Goal: Information Seeking & Learning: Learn about a topic

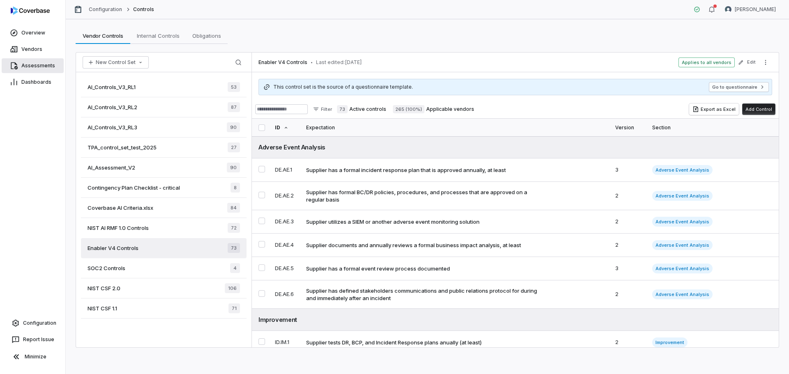
click at [34, 66] on span "Assessments" at bounding box center [38, 65] width 34 height 7
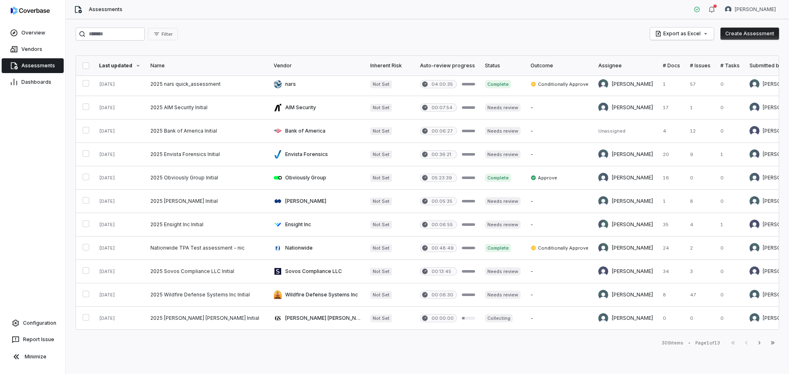
scroll to position [294, 0]
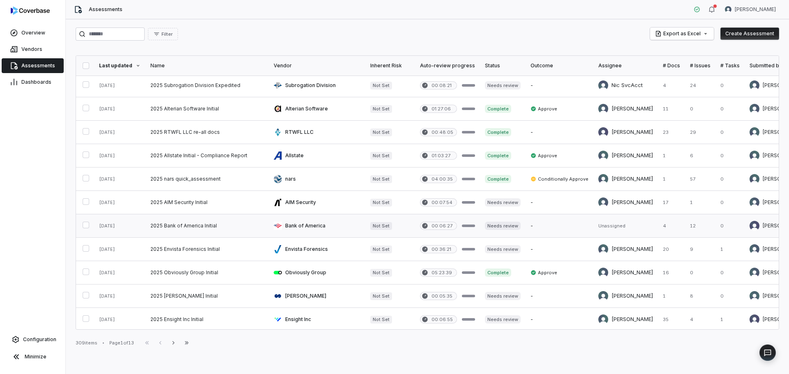
scroll to position [89, 0]
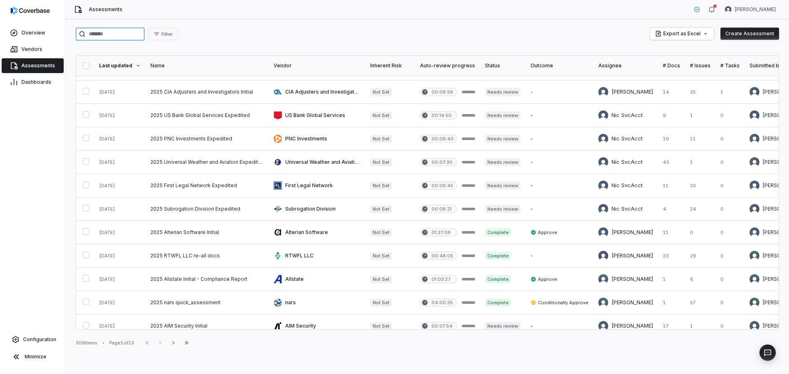
click at [135, 36] on input "search" at bounding box center [110, 34] width 69 height 13
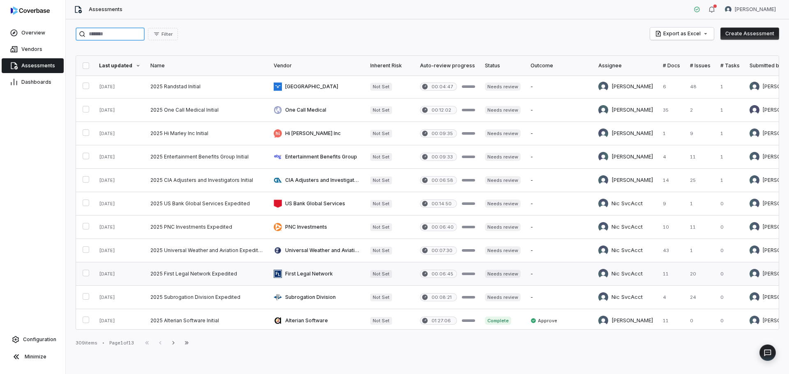
scroll to position [0, 0]
click at [134, 38] on input "search" at bounding box center [110, 34] width 69 height 13
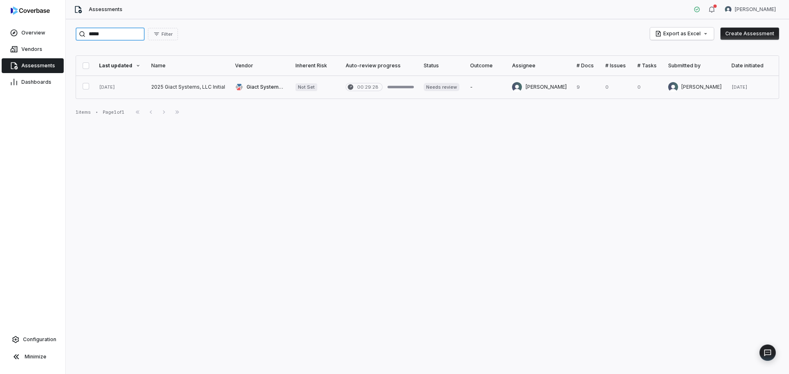
type input "*****"
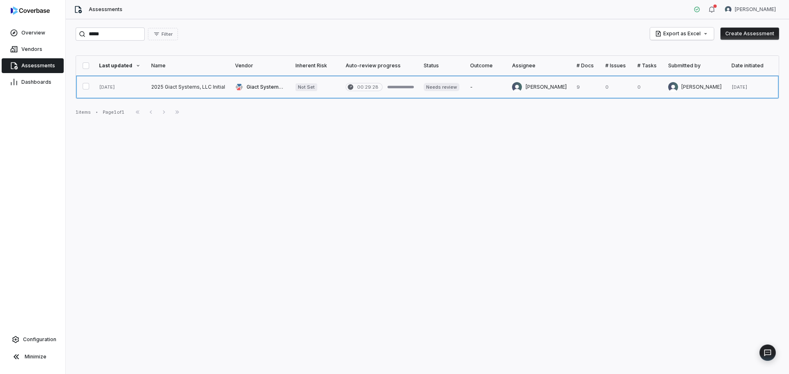
click at [165, 85] on link at bounding box center [188, 87] width 84 height 23
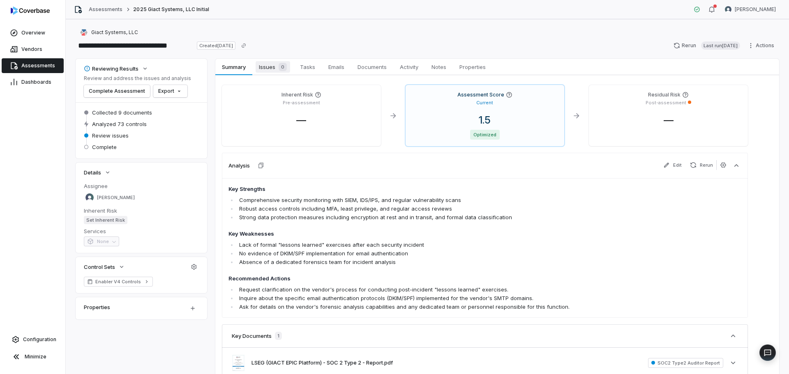
click at [270, 63] on span "Issues 0" at bounding box center [273, 67] width 35 height 12
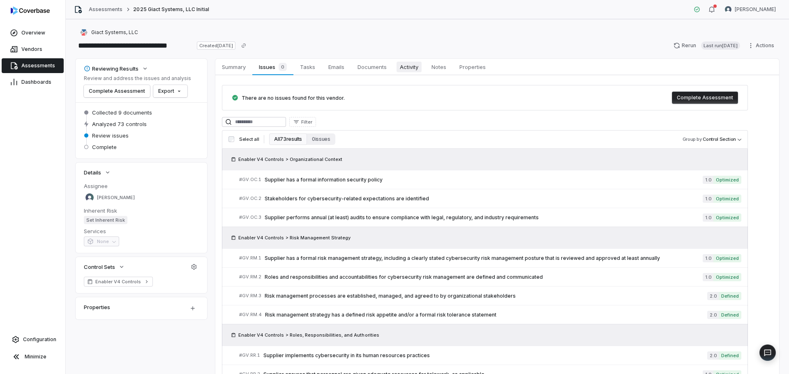
click at [409, 67] on span "Activity" at bounding box center [409, 67] width 25 height 11
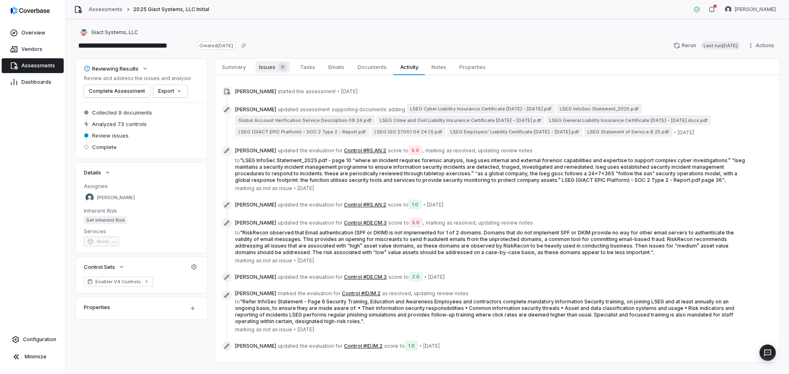
click at [269, 65] on span "Issues 0" at bounding box center [273, 67] width 35 height 12
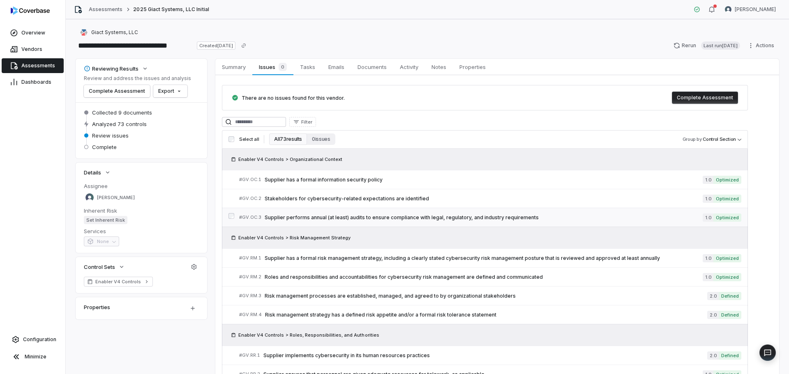
click at [401, 215] on span "Supplier performs annual (at least) audits to ensure compliance with legal, reg…" at bounding box center [484, 218] width 438 height 7
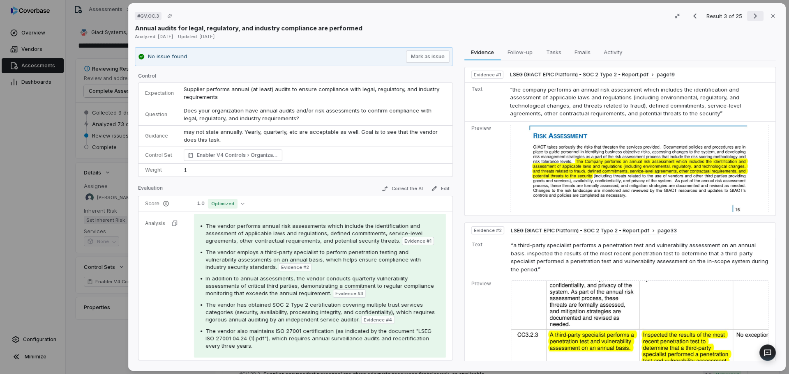
click at [750, 15] on icon "Next result" at bounding box center [755, 16] width 10 height 10
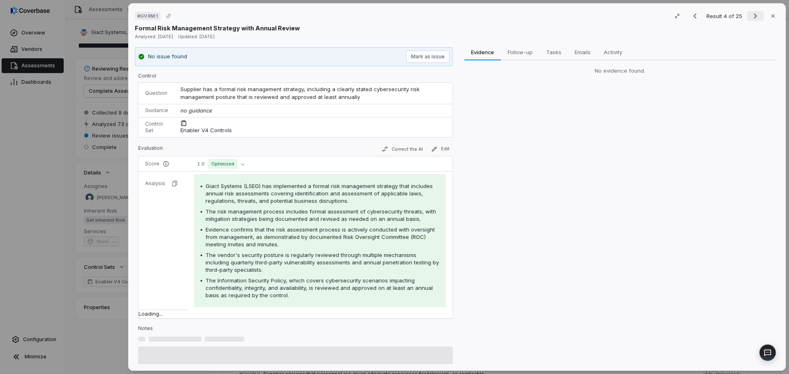
click at [750, 15] on icon "Next result" at bounding box center [755, 16] width 10 height 10
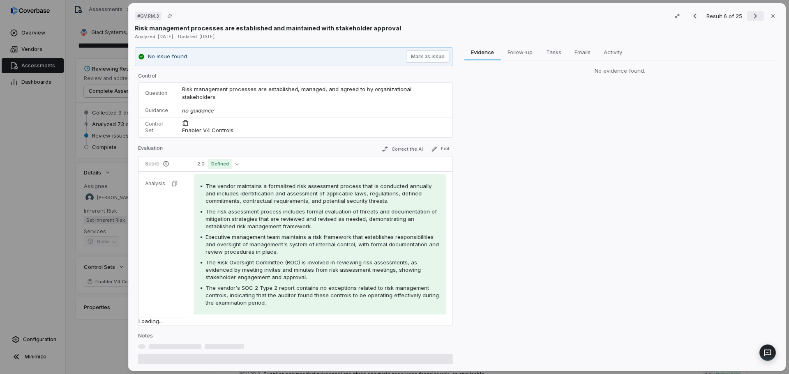
click at [750, 15] on icon "Next result" at bounding box center [755, 16] width 10 height 10
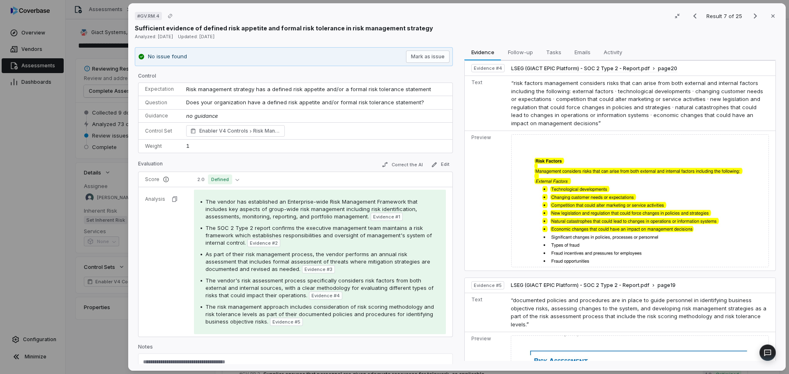
scroll to position [870, 0]
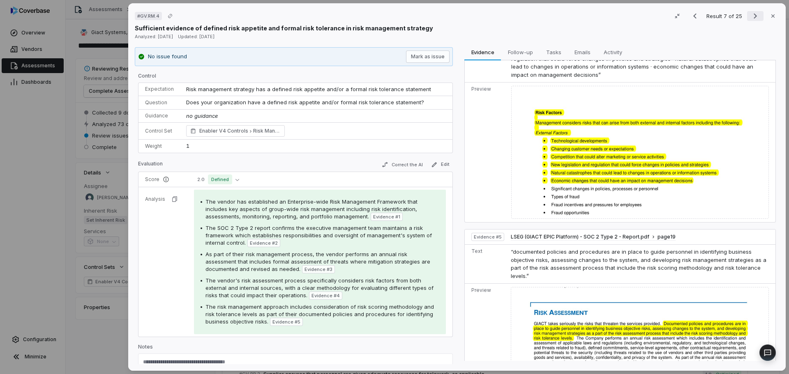
click at [750, 14] on icon "Next result" at bounding box center [755, 16] width 10 height 10
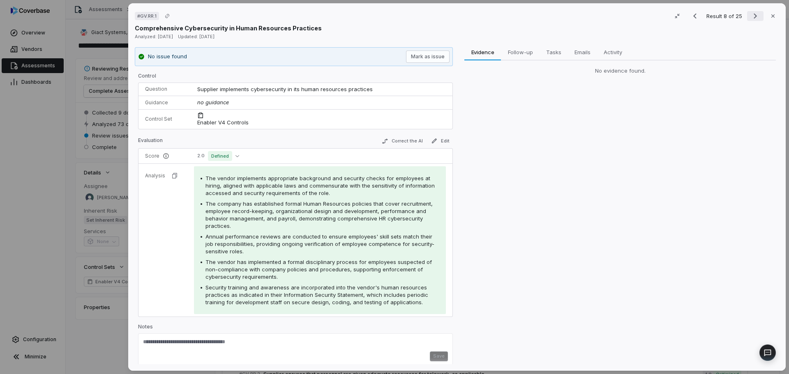
click at [750, 14] on icon "Next result" at bounding box center [755, 16] width 10 height 10
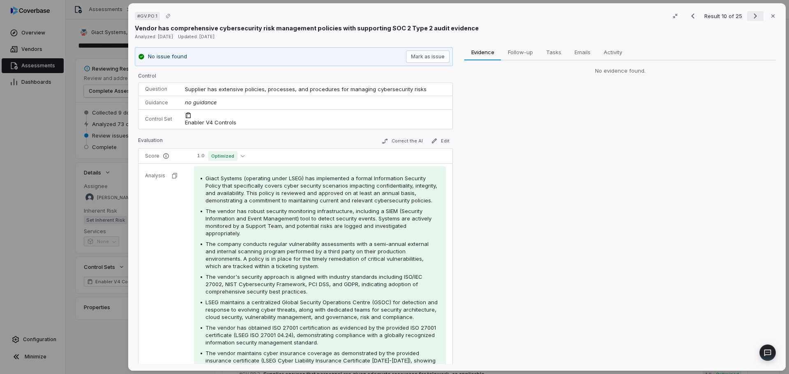
click at [750, 14] on icon "Next result" at bounding box center [755, 16] width 10 height 10
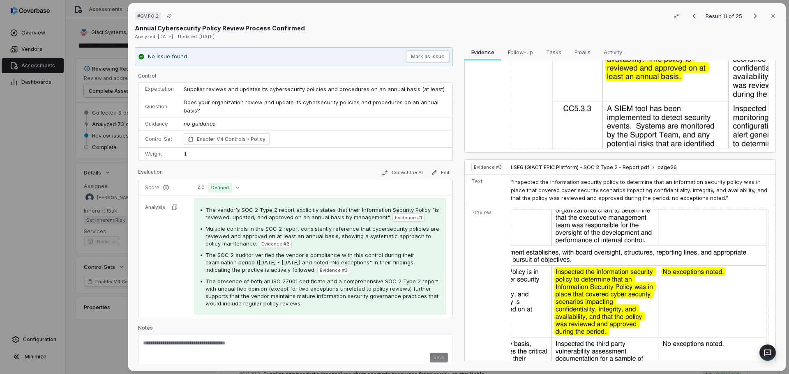
scroll to position [465, 0]
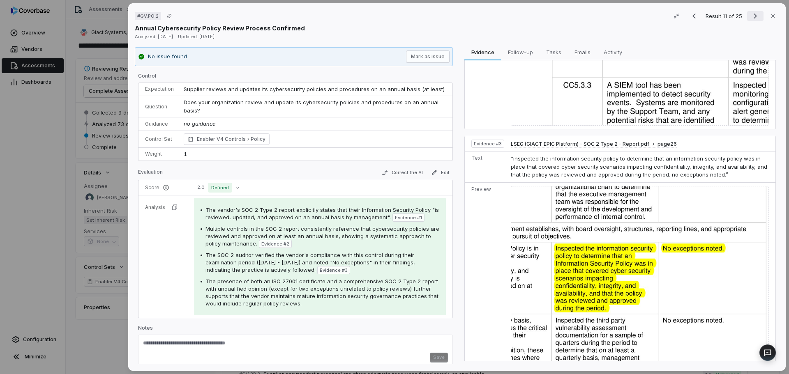
click at [750, 15] on icon "Next result" at bounding box center [755, 16] width 10 height 10
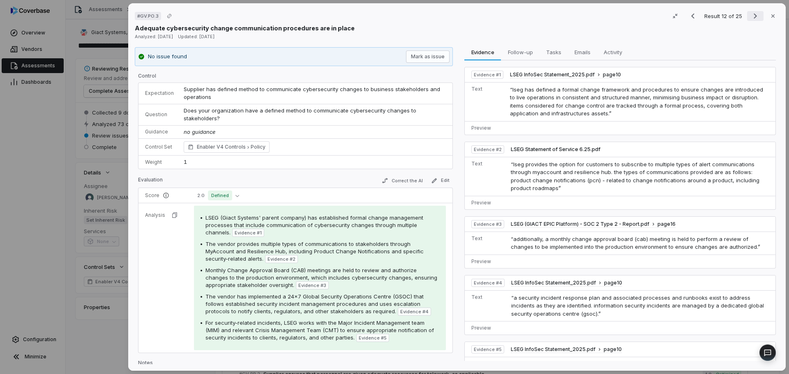
click at [750, 13] on icon "Next result" at bounding box center [755, 16] width 10 height 10
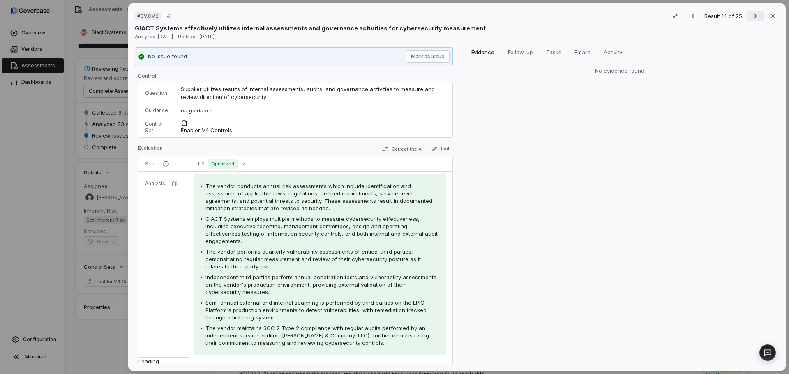
click at [750, 13] on icon "Next result" at bounding box center [755, 16] width 10 height 10
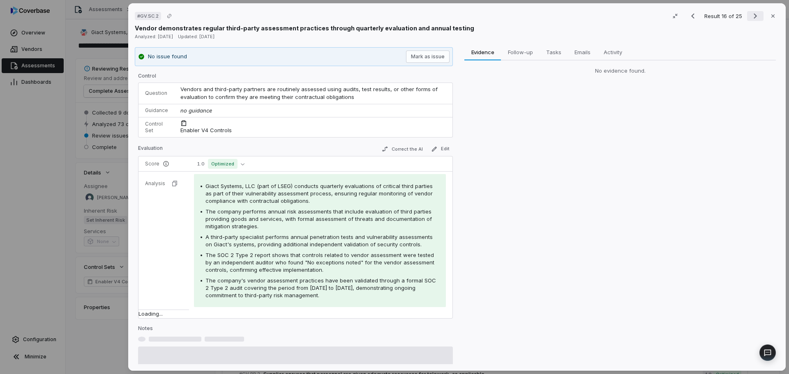
click at [750, 13] on icon "Next result" at bounding box center [755, 16] width 10 height 10
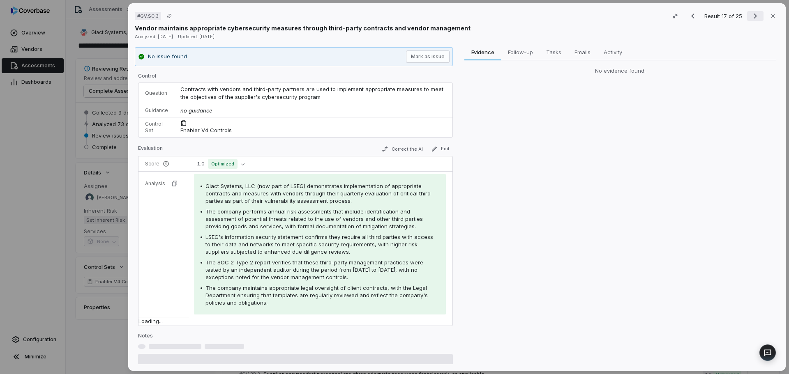
click at [750, 13] on icon "Next result" at bounding box center [755, 16] width 10 height 10
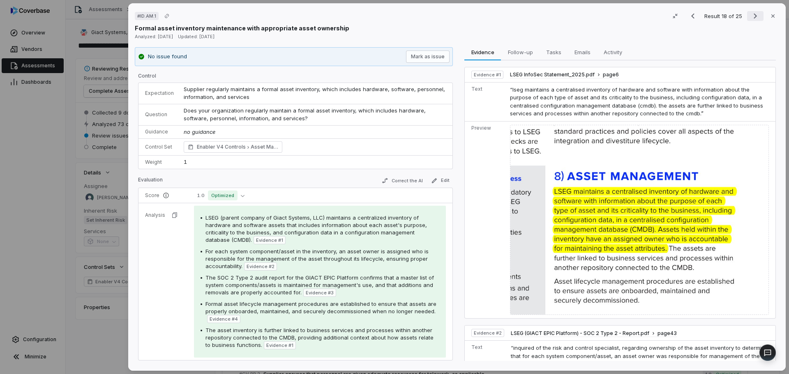
click at [750, 15] on icon "Next result" at bounding box center [755, 16] width 10 height 10
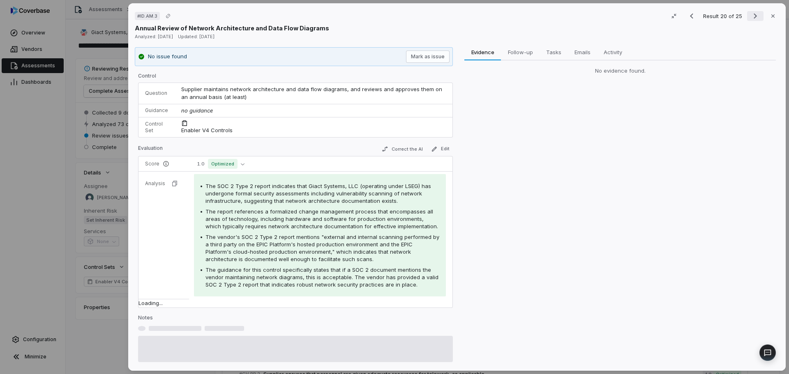
click at [750, 15] on icon "Next result" at bounding box center [755, 16] width 10 height 10
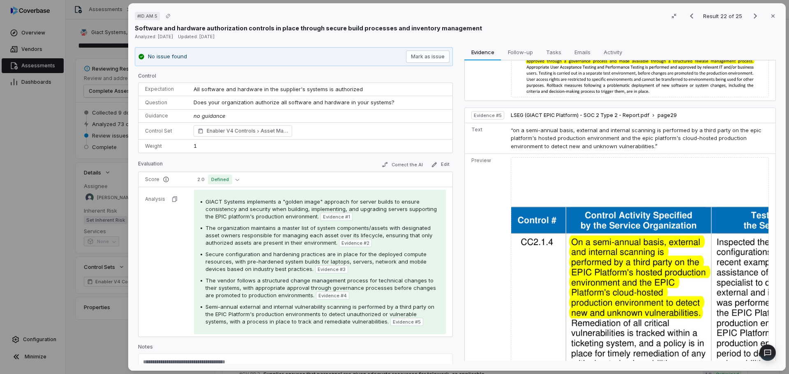
scroll to position [796, 0]
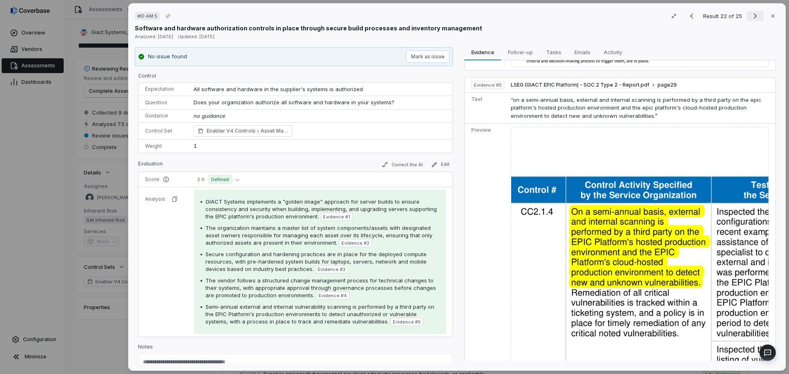
click at [750, 15] on icon "Next result" at bounding box center [755, 16] width 10 height 10
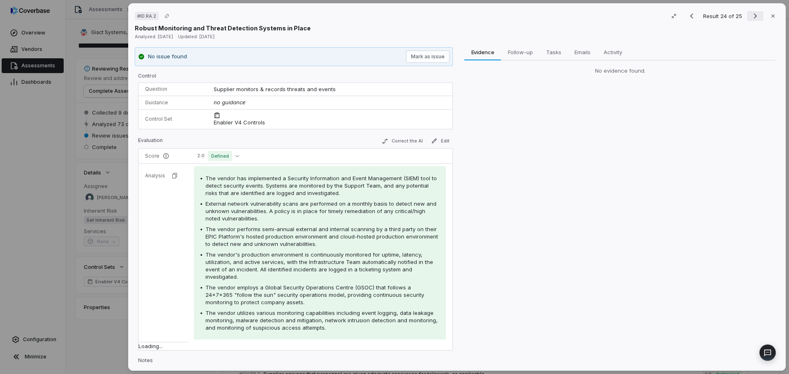
click at [750, 15] on icon "Next result" at bounding box center [755, 16] width 10 height 10
click at [747, 15] on div "Result 24 of 25 Close" at bounding box center [731, 16] width 96 height 12
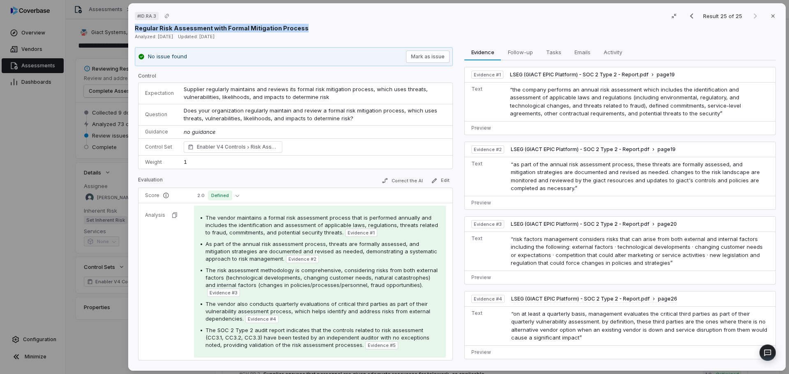
click at [457, 24] on div "Regular Risk Assessment with Formal Mitigation Process" at bounding box center [457, 28] width 644 height 9
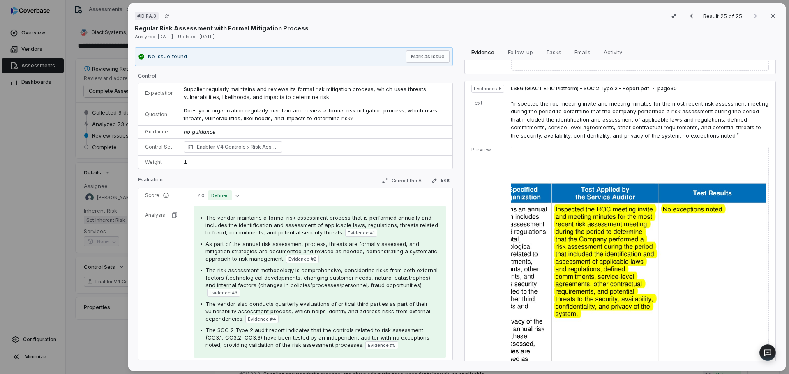
scroll to position [825, 0]
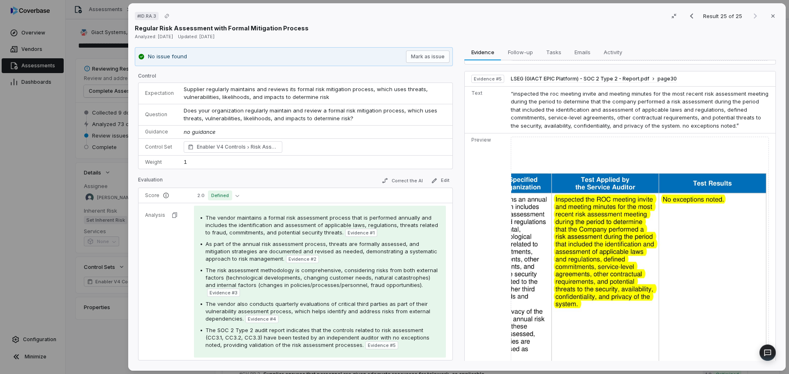
click at [92, 334] on div "# ID.RA.3 Result 25 of 25 Close Regular Risk Assessment with Formal Mitigation …" at bounding box center [394, 187] width 789 height 374
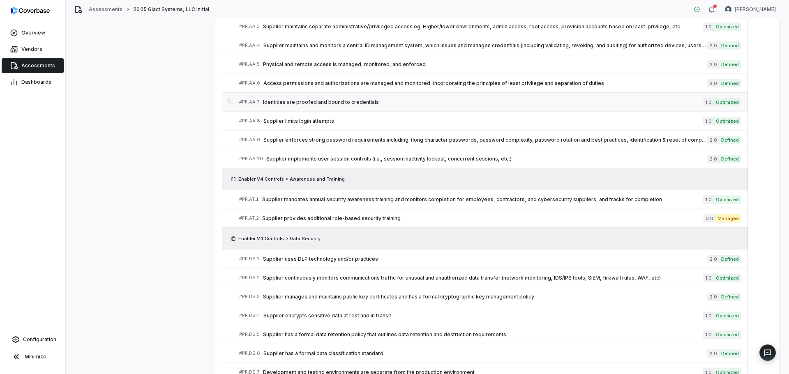
scroll to position [891, 0]
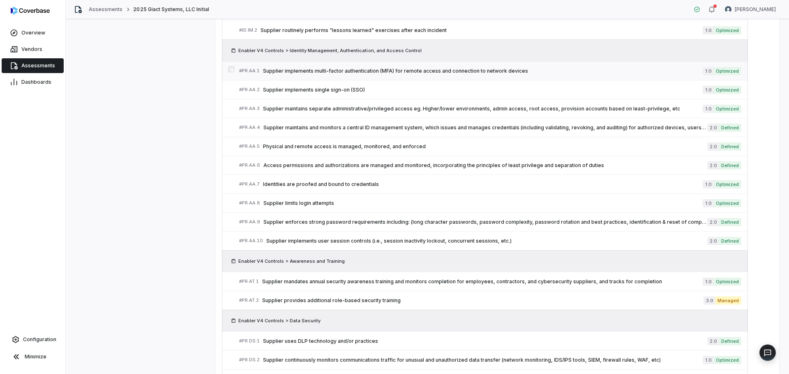
click at [348, 76] on link "# PR.AA.1 Supplier implements multi-factor authentication (MFA) for remote acce…" at bounding box center [490, 71] width 502 height 18
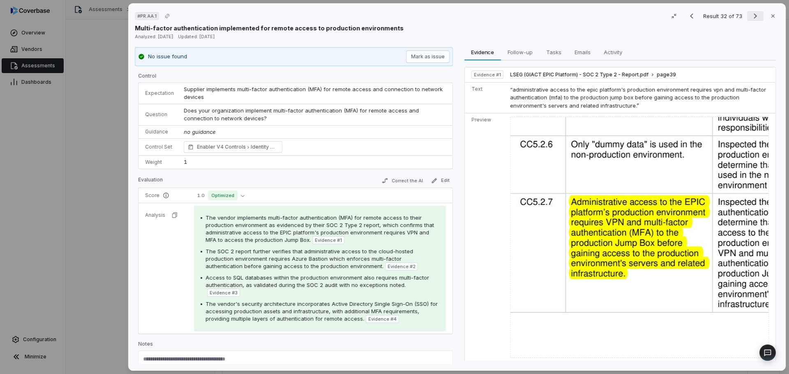
click at [750, 13] on icon "Next result" at bounding box center [755, 16] width 10 height 10
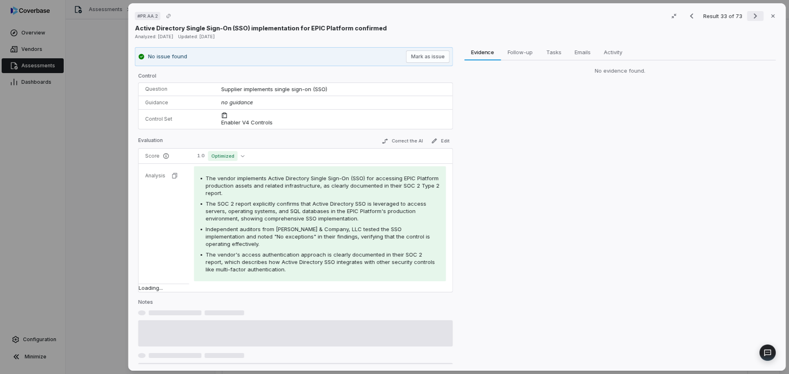
click at [750, 13] on icon "Next result" at bounding box center [755, 16] width 10 height 10
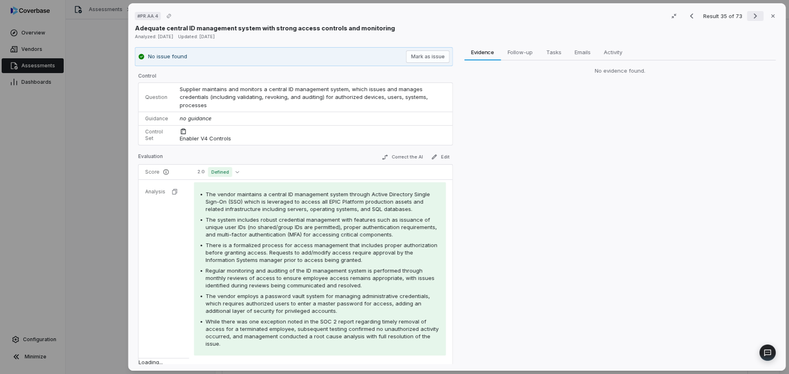
click at [750, 13] on icon "Next result" at bounding box center [755, 16] width 10 height 10
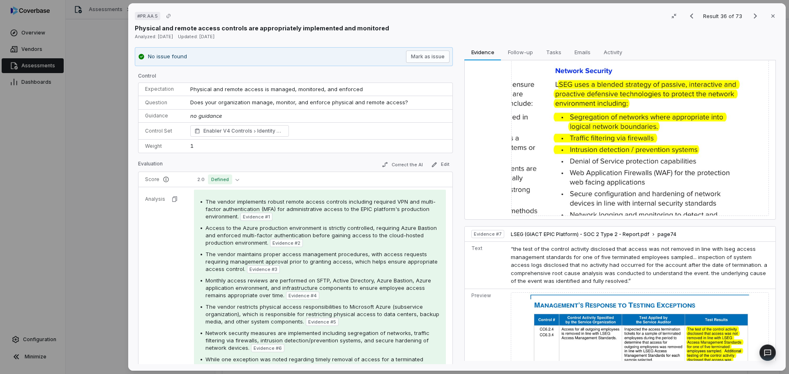
scroll to position [1562, 0]
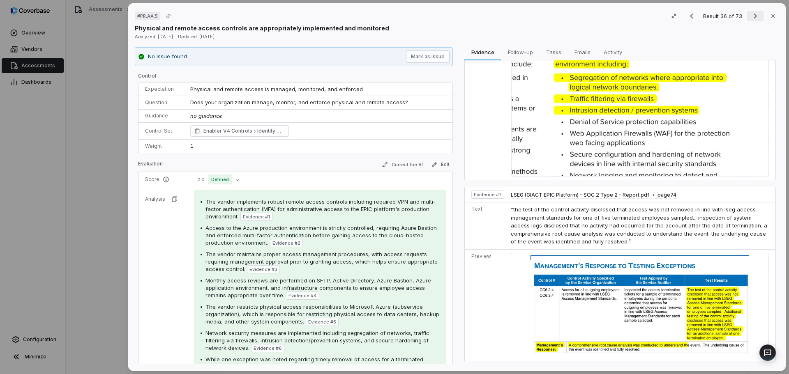
click at [750, 15] on icon "Next result" at bounding box center [755, 16] width 10 height 10
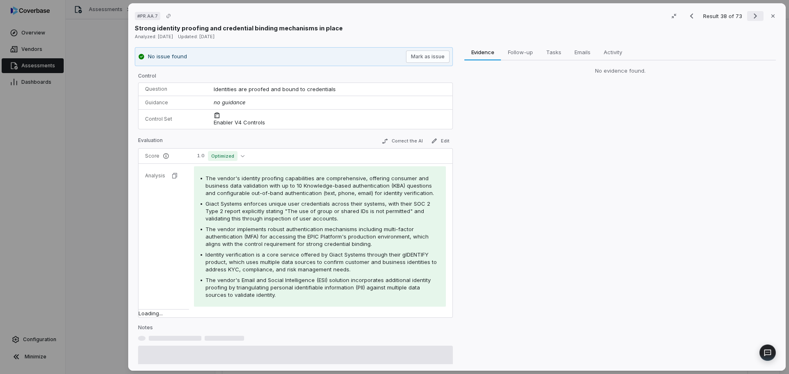
click at [750, 15] on icon "Next result" at bounding box center [755, 16] width 10 height 10
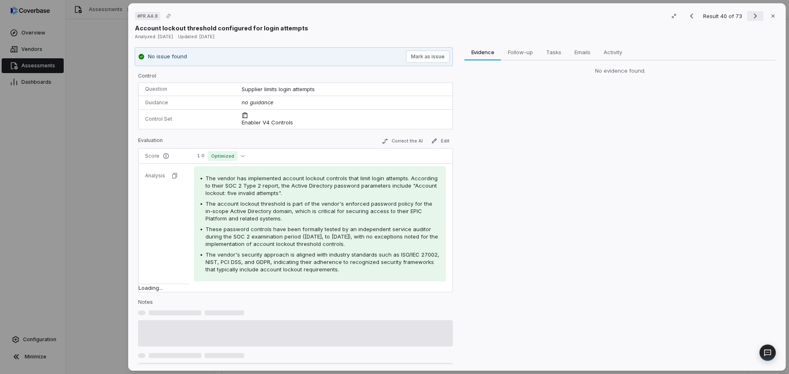
click at [750, 15] on icon "Next result" at bounding box center [755, 16] width 10 height 10
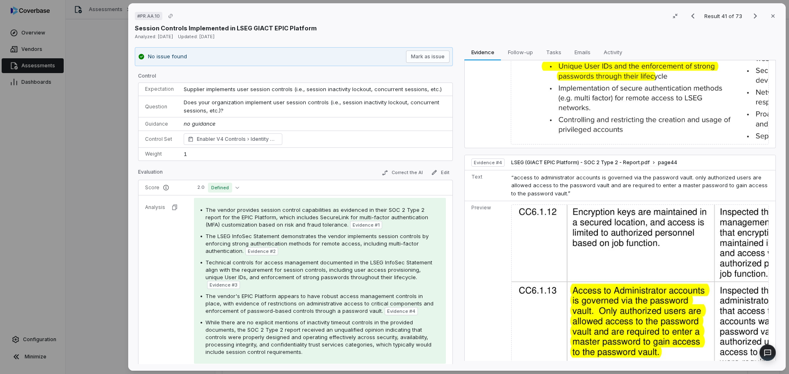
scroll to position [681, 0]
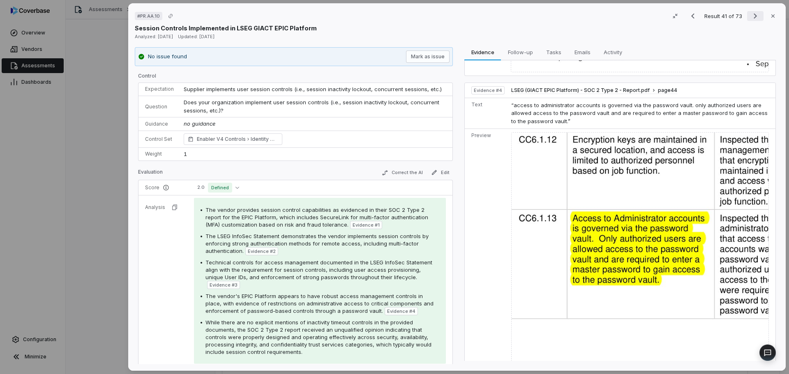
click at [750, 14] on icon "Next result" at bounding box center [755, 16] width 10 height 10
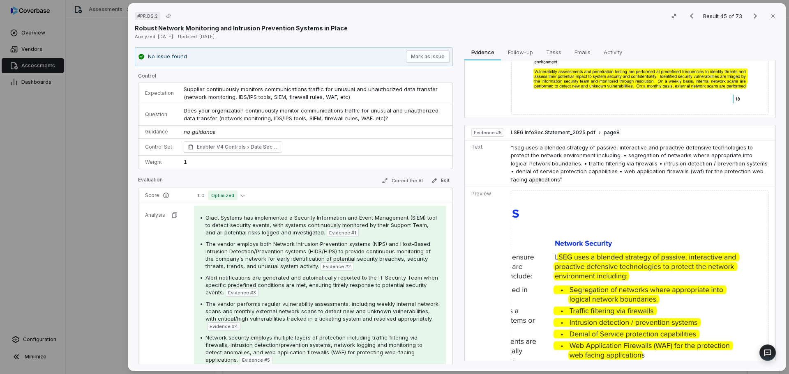
scroll to position [574, 0]
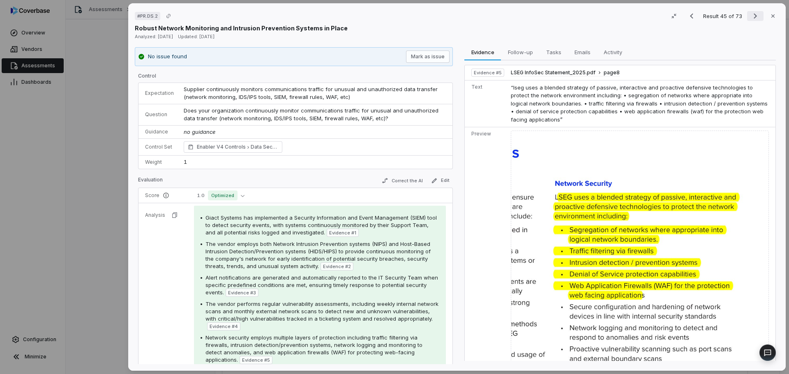
click at [750, 15] on icon "Next result" at bounding box center [755, 16] width 10 height 10
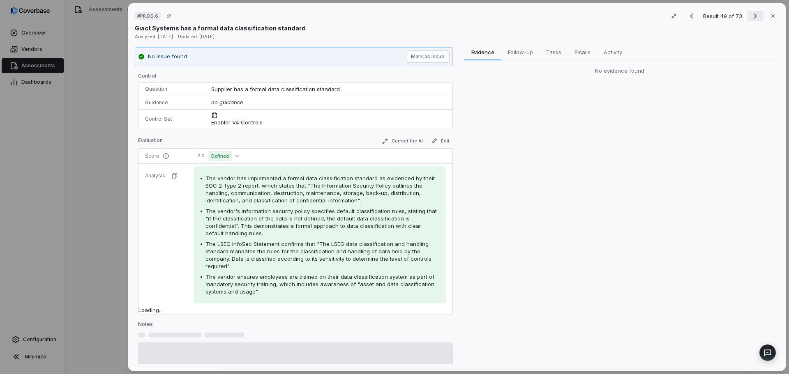
click at [750, 15] on icon "Next result" at bounding box center [755, 16] width 10 height 10
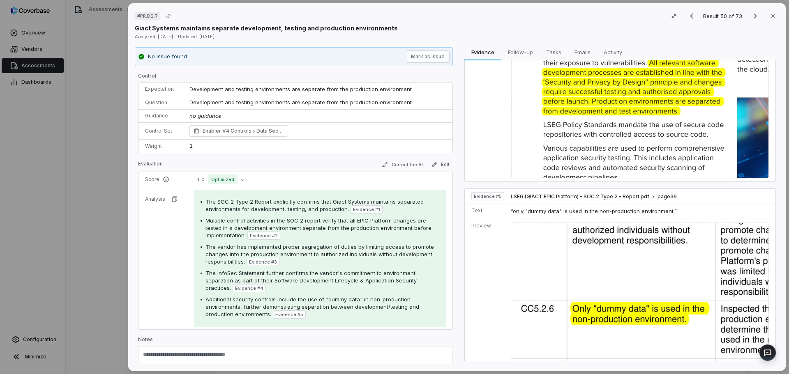
scroll to position [1072, 0]
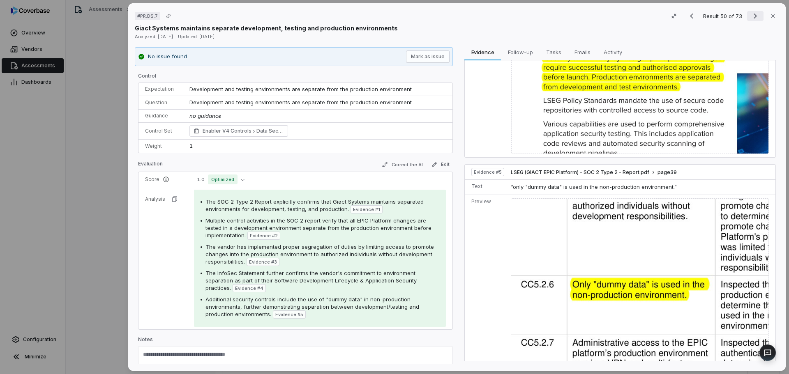
click at [750, 14] on icon "Next result" at bounding box center [755, 16] width 10 height 10
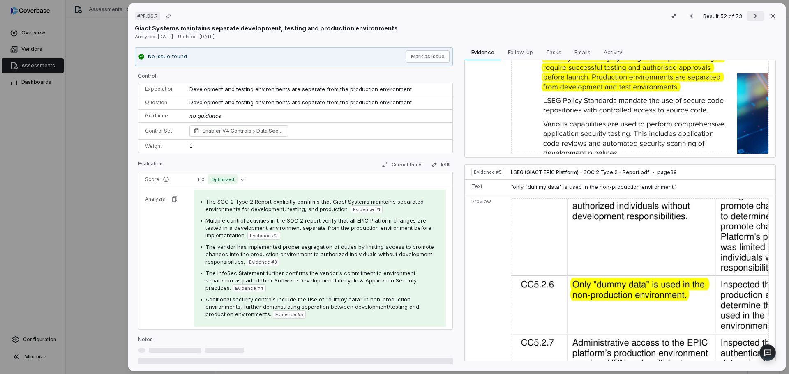
click at [750, 14] on icon "Next result" at bounding box center [755, 16] width 10 height 10
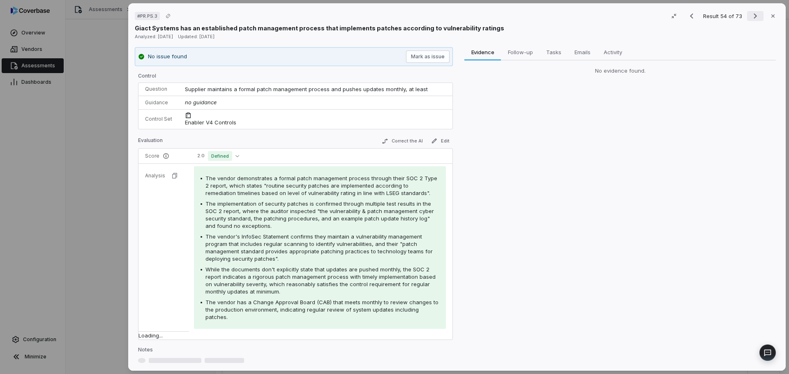
click at [750, 14] on icon "Next result" at bounding box center [755, 16] width 10 height 10
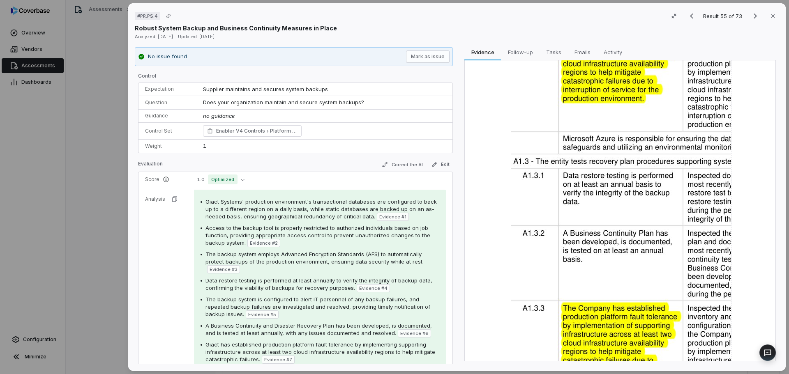
scroll to position [1317, 0]
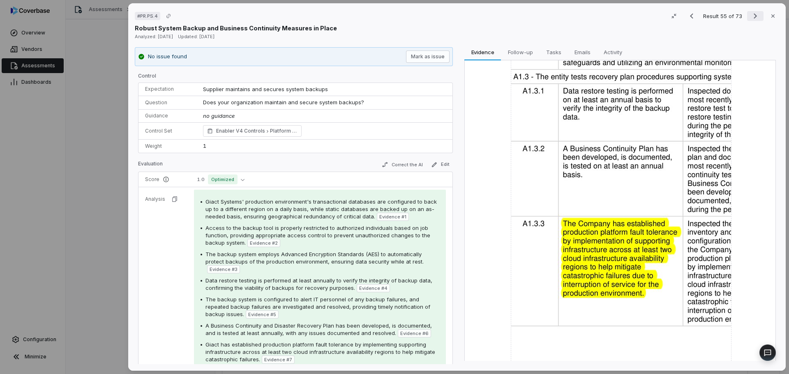
click at [750, 15] on icon "Next result" at bounding box center [755, 16] width 10 height 10
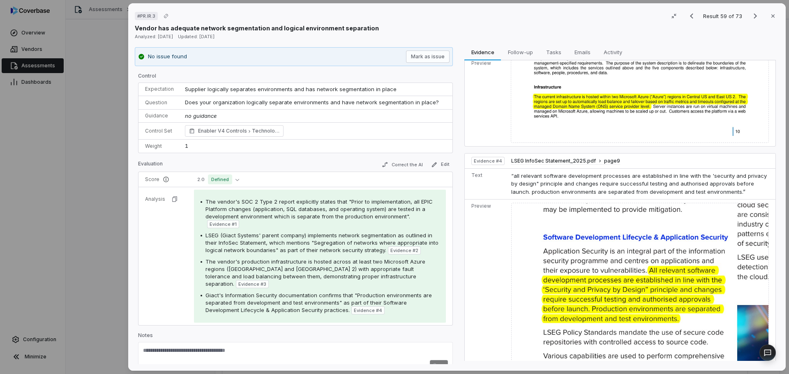
scroll to position [647, 0]
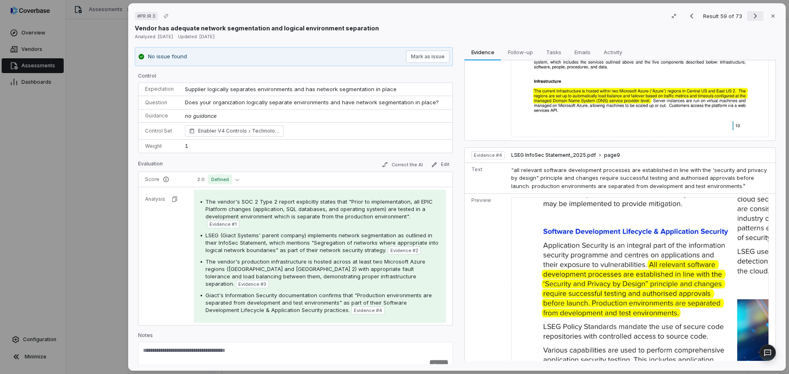
click at [754, 15] on icon "Next result" at bounding box center [755, 16] width 3 height 5
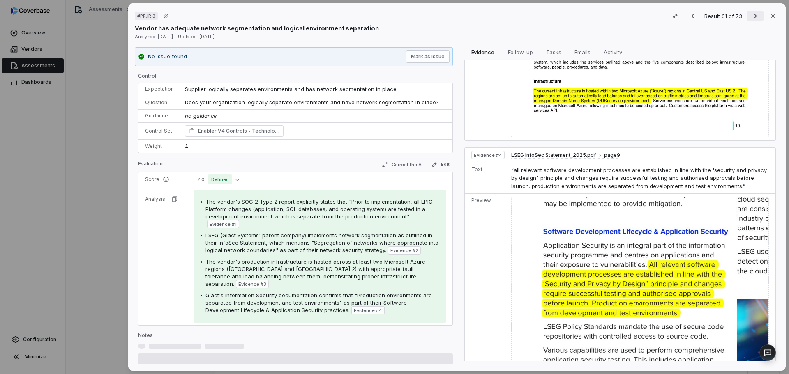
click at [754, 15] on icon "Next result" at bounding box center [755, 16] width 3 height 5
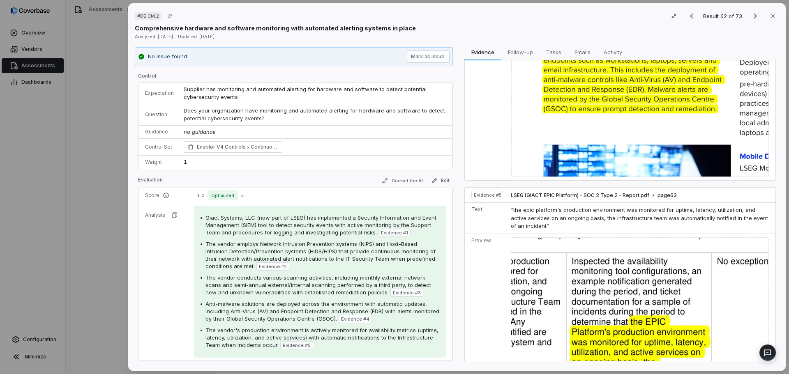
scroll to position [824, 0]
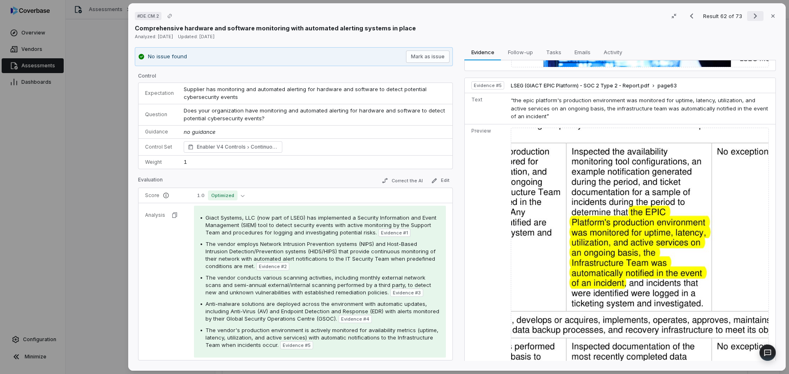
click at [755, 14] on icon "Next result" at bounding box center [755, 16] width 10 height 10
click at [754, 14] on icon "Next result" at bounding box center [755, 16] width 10 height 10
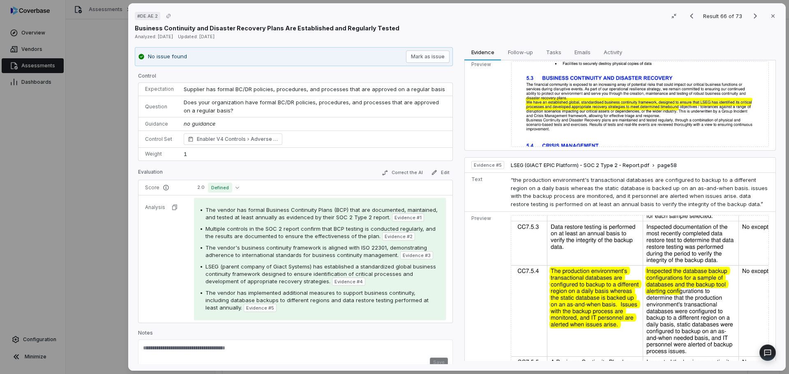
scroll to position [775, 0]
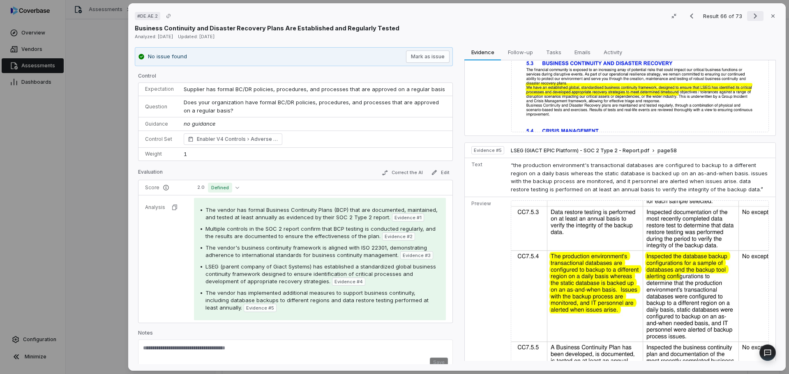
click at [750, 14] on icon "Next result" at bounding box center [755, 16] width 10 height 10
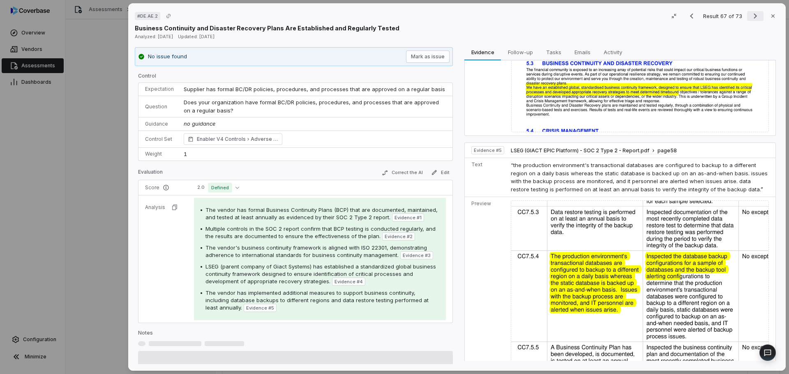
click at [750, 14] on icon "Next result" at bounding box center [755, 16] width 10 height 10
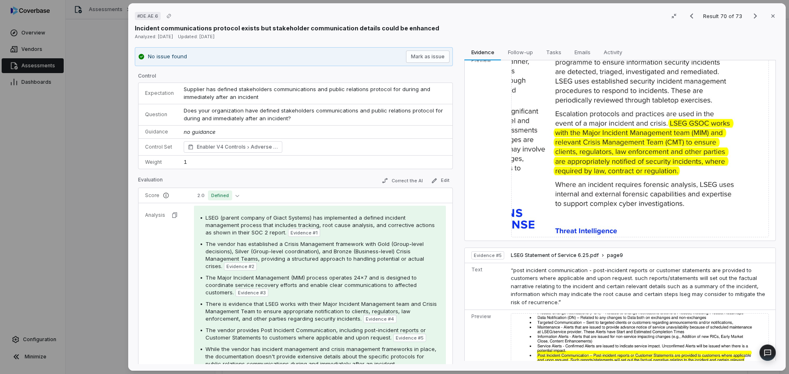
scroll to position [791, 0]
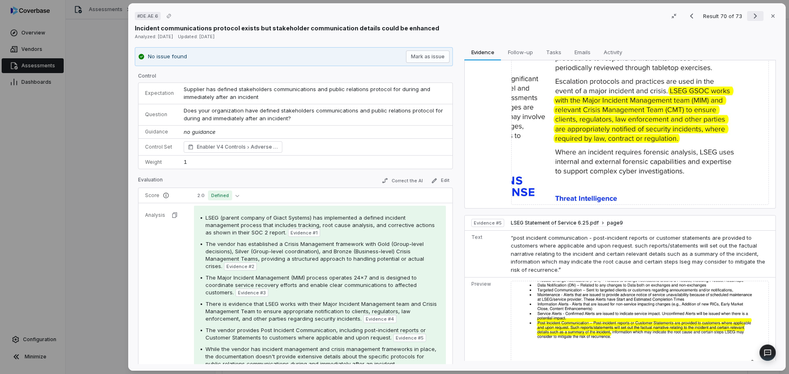
click at [752, 19] on icon "Next result" at bounding box center [755, 16] width 10 height 10
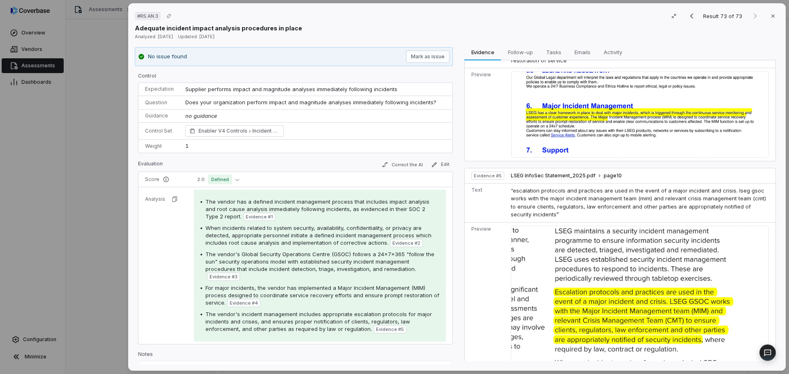
scroll to position [972, 0]
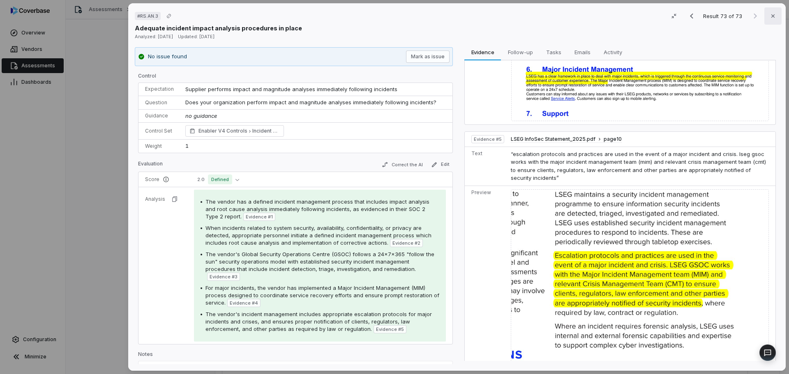
click at [770, 14] on icon "button" at bounding box center [773, 16] width 7 height 7
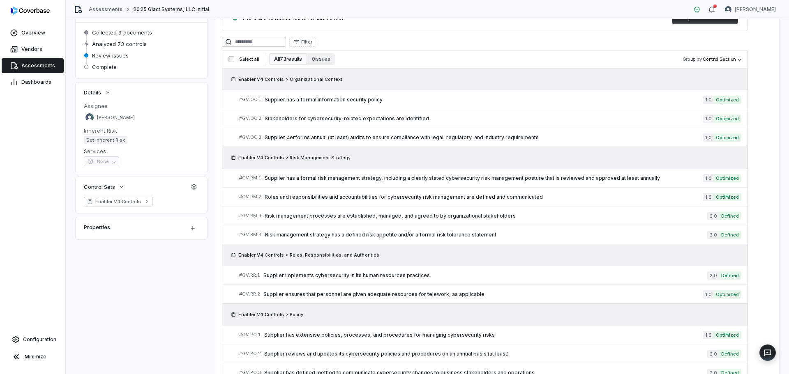
scroll to position [28, 0]
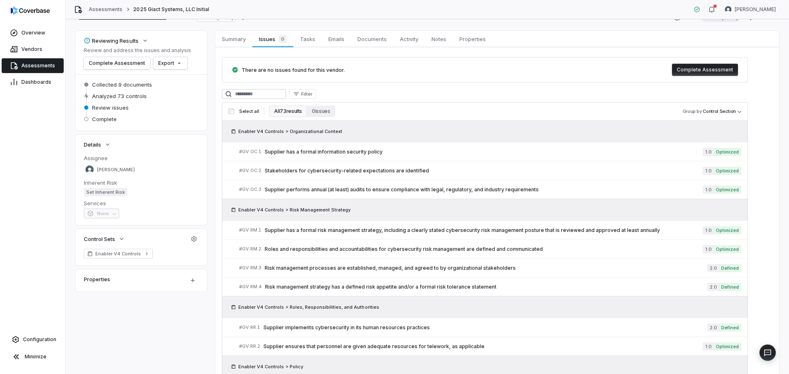
click at [101, 5] on div "Assessments 2025 Giact Systems, LLC Initial Melanie Lorent" at bounding box center [427, 9] width 723 height 19
click at [99, 7] on link "Assessments" at bounding box center [106, 9] width 34 height 7
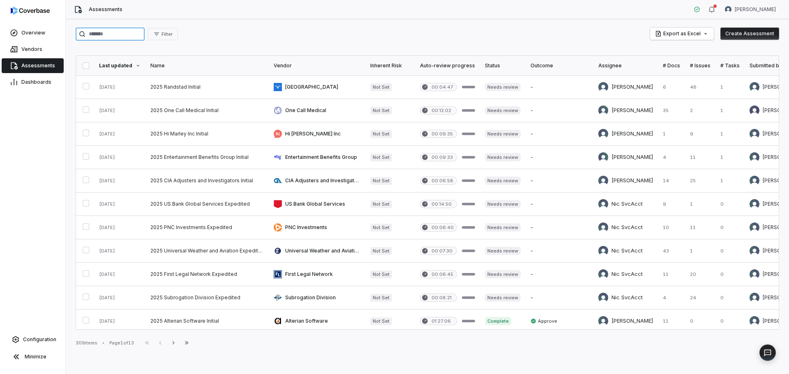
click at [139, 35] on input "search" at bounding box center [110, 34] width 69 height 13
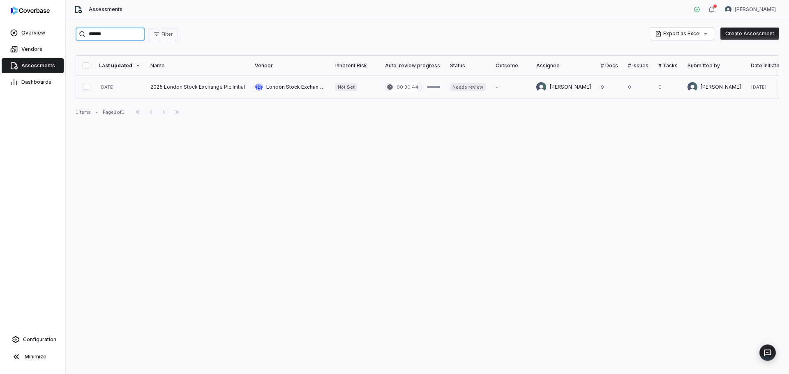
type input "******"
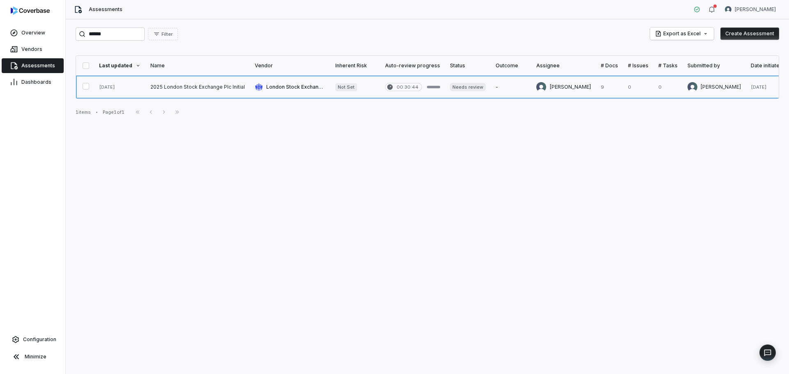
click at [180, 86] on link at bounding box center [197, 87] width 104 height 23
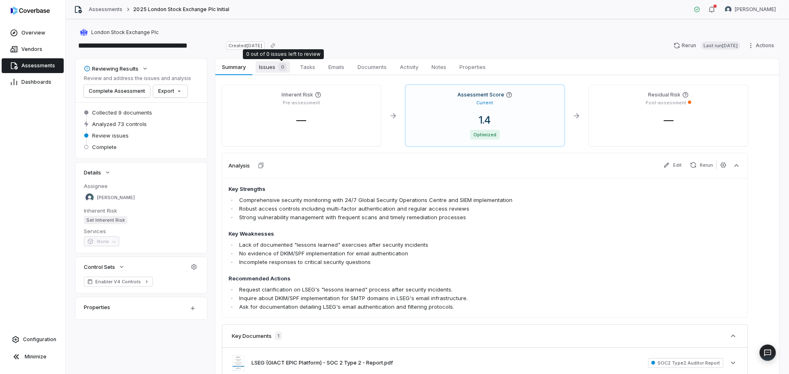
click at [281, 68] on span "0" at bounding box center [283, 67] width 8 height 8
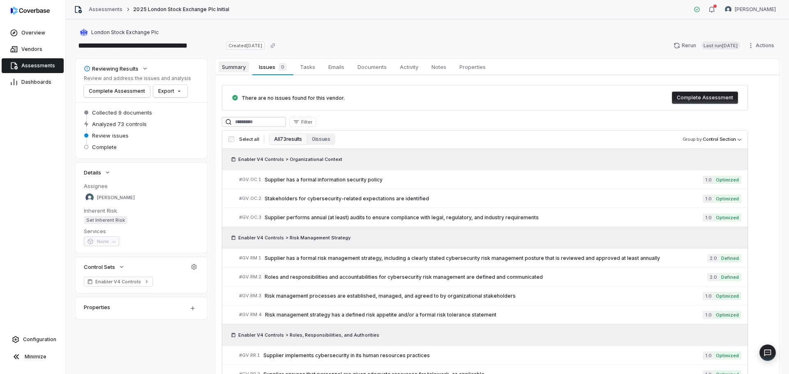
click at [237, 67] on span "Summary" at bounding box center [234, 67] width 30 height 11
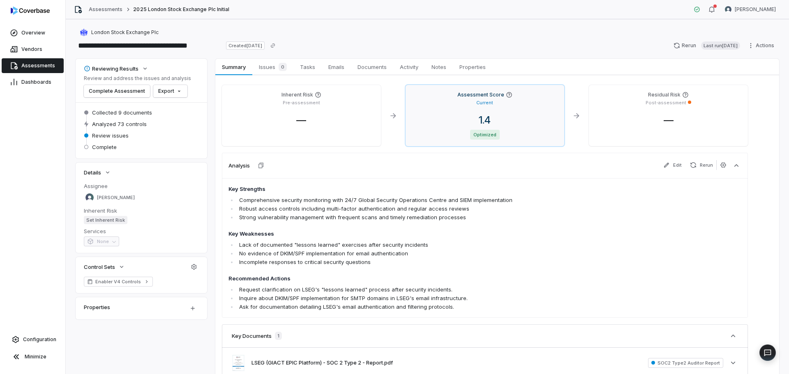
click at [505, 115] on div "1.4" at bounding box center [485, 120] width 146 height 12
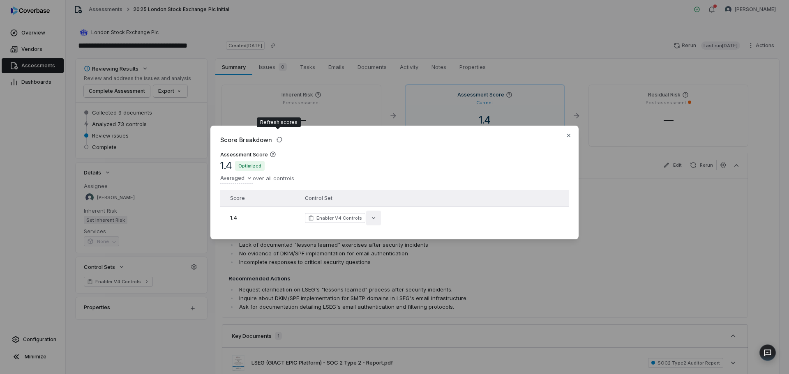
click at [371, 215] on icon "button" at bounding box center [373, 218] width 7 height 7
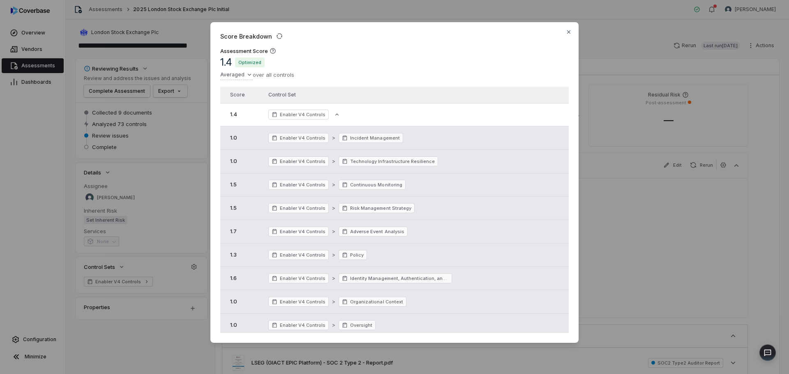
click at [633, 210] on div "Score Breakdown Assessment Score 1.4 Optimized Averaged over all controls Score…" at bounding box center [394, 187] width 789 height 357
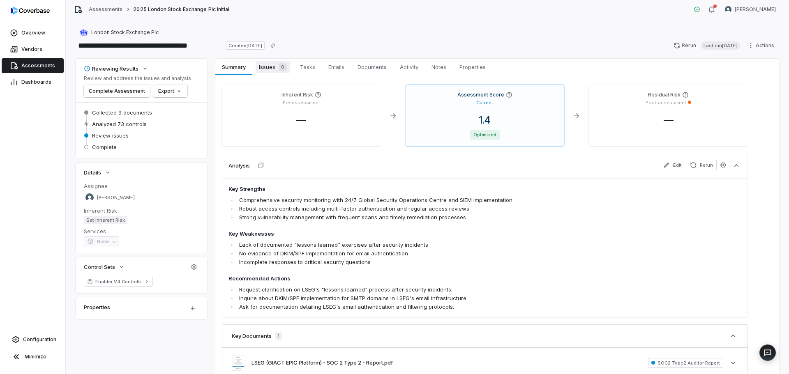
click at [277, 67] on div "0" at bounding box center [281, 67] width 12 height 8
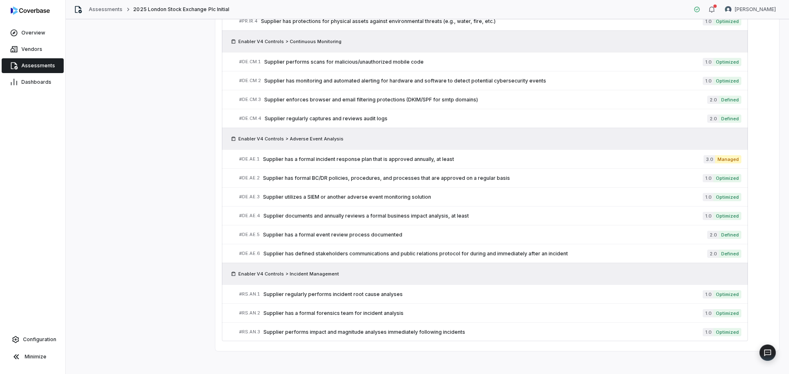
scroll to position [1560, 0]
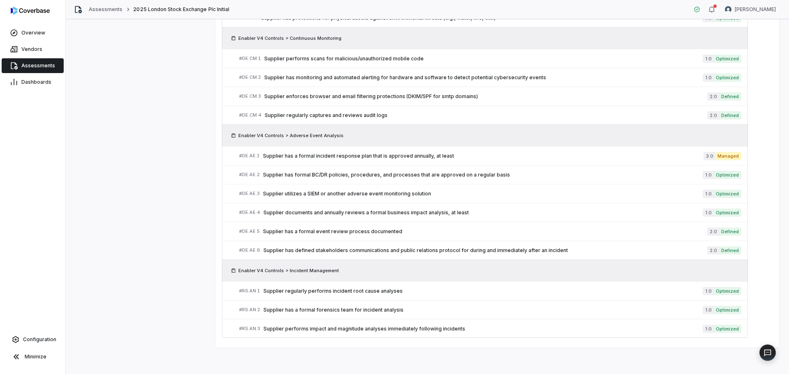
click at [381, 137] on div "Enabler V4 Controls > Adverse Event Analysis" at bounding box center [484, 135] width 513 height 8
click at [366, 103] on link "# DE.CM.3 Supplier enforces browser and email filtering protections (DKIM/SPF f…" at bounding box center [490, 96] width 502 height 18
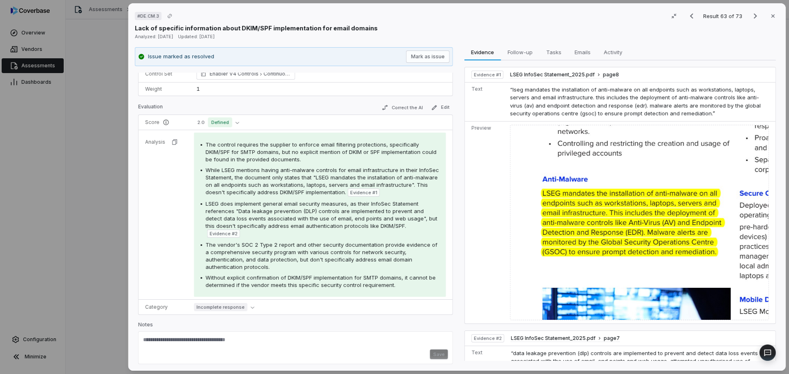
scroll to position [76, 0]
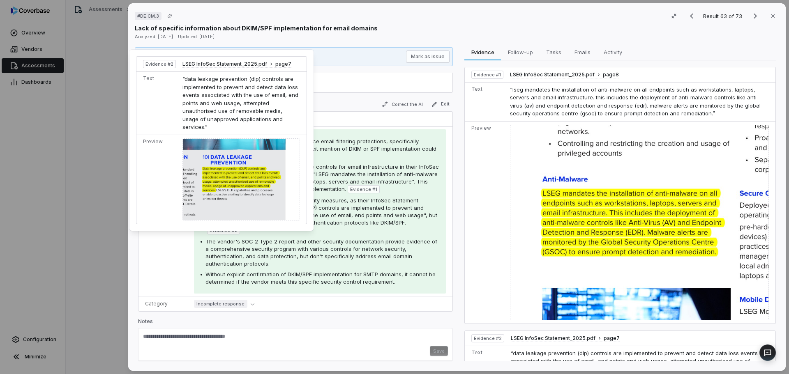
click at [92, 198] on div "# DE.CM.3 Result 63 of 73 Close Lack of specific information about DKIM/SPF imp…" at bounding box center [394, 187] width 789 height 374
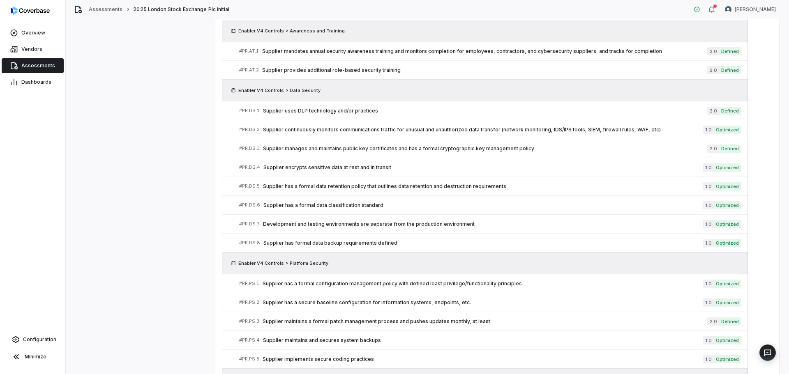
scroll to position [1026, 0]
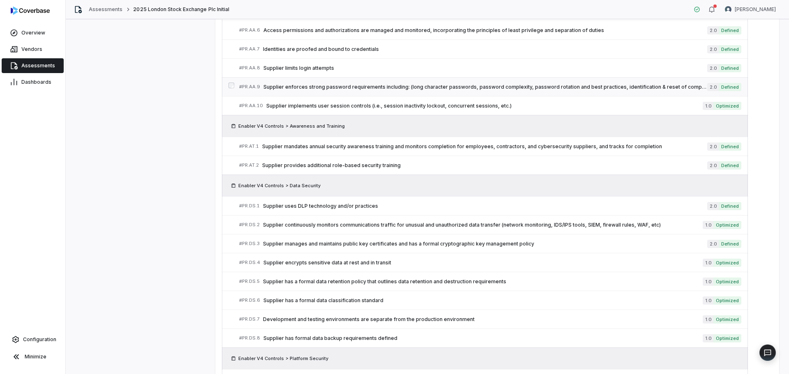
click at [422, 79] on link "# PR.AA.9 Supplier enforces strong password requirements including: (long chara…" at bounding box center [490, 87] width 502 height 18
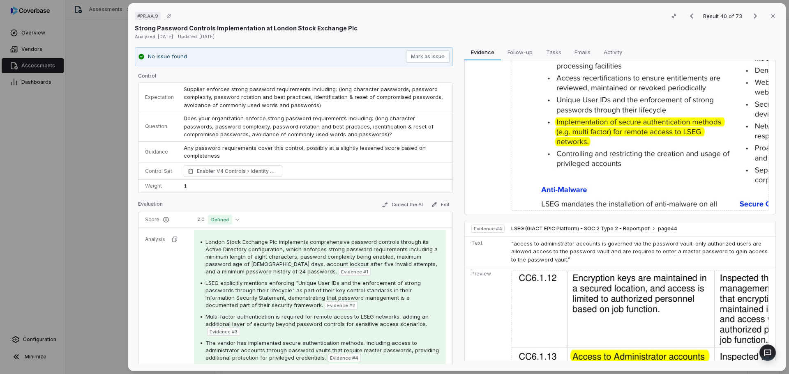
scroll to position [1208, 0]
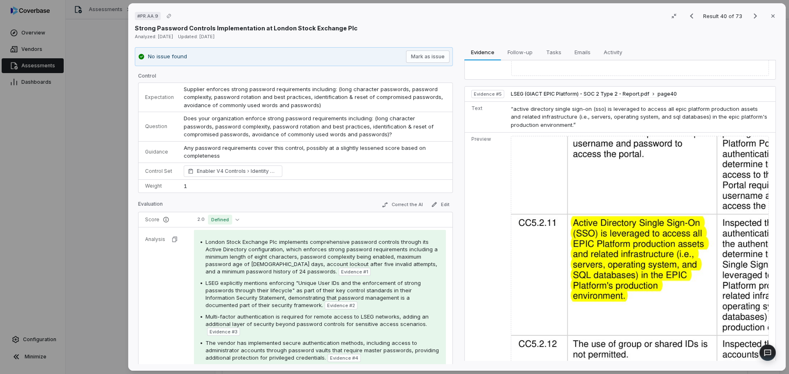
click at [106, 184] on div "# PR.AA.9 Result 40 of 73 Close Strong Password Controls Implementation at Lond…" at bounding box center [394, 187] width 789 height 374
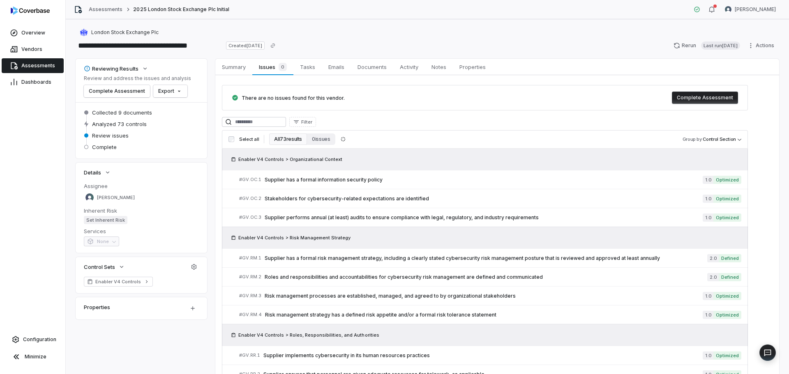
click at [39, 62] on span "Assessments" at bounding box center [38, 65] width 34 height 7
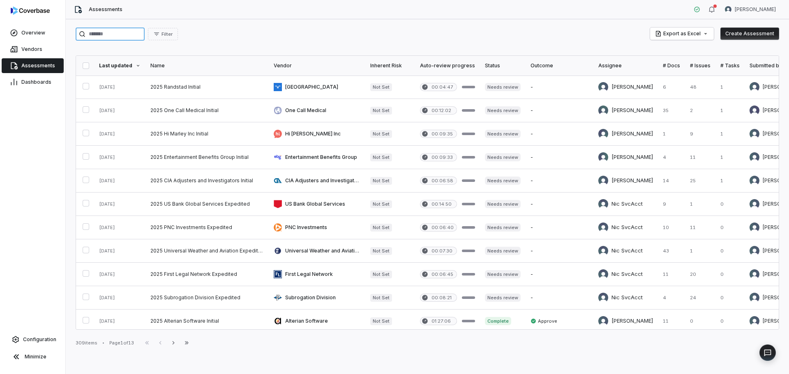
click at [145, 32] on input "search" at bounding box center [110, 34] width 69 height 13
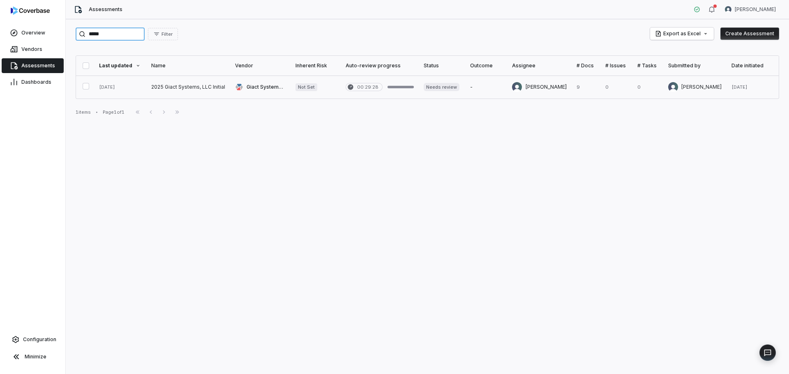
type input "*****"
click at [178, 83] on link at bounding box center [188, 87] width 84 height 23
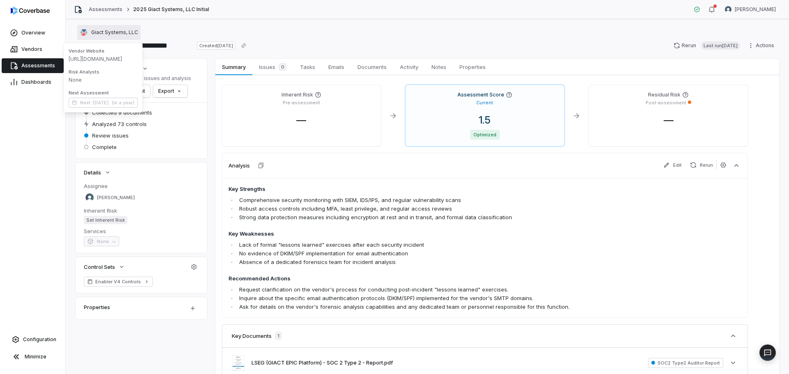
click at [124, 30] on span "Giact Systems, LLC" at bounding box center [114, 32] width 47 height 7
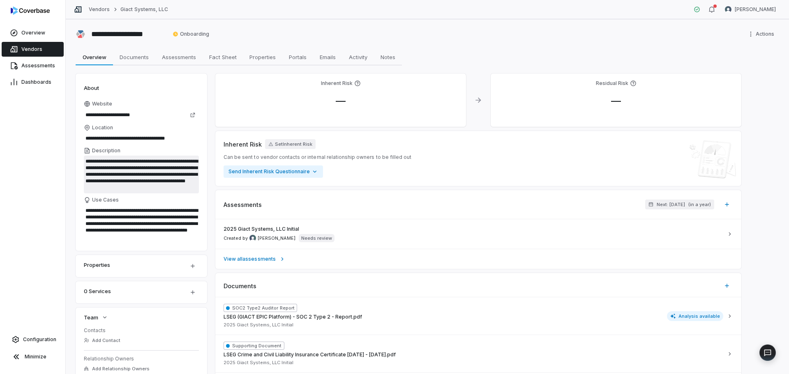
scroll to position [7, 0]
drag, startPoint x: 86, startPoint y: 162, endPoint x: 124, endPoint y: 200, distance: 53.5
click at [124, 200] on div "**********" at bounding box center [141, 163] width 131 height 178
click at [27, 46] on span "Vendors" at bounding box center [31, 49] width 21 height 7
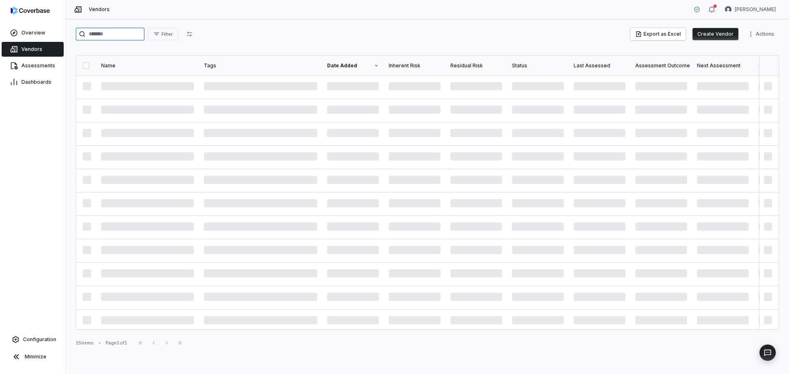
click at [108, 32] on input "search" at bounding box center [110, 34] width 69 height 13
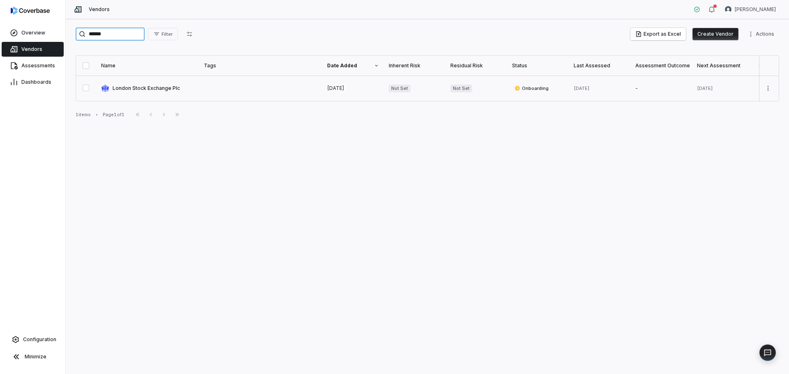
type input "******"
click at [136, 90] on link at bounding box center [147, 88] width 103 height 25
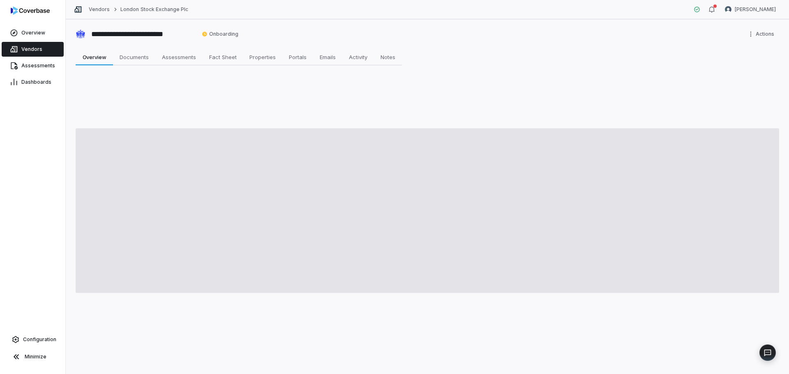
type textarea "*"
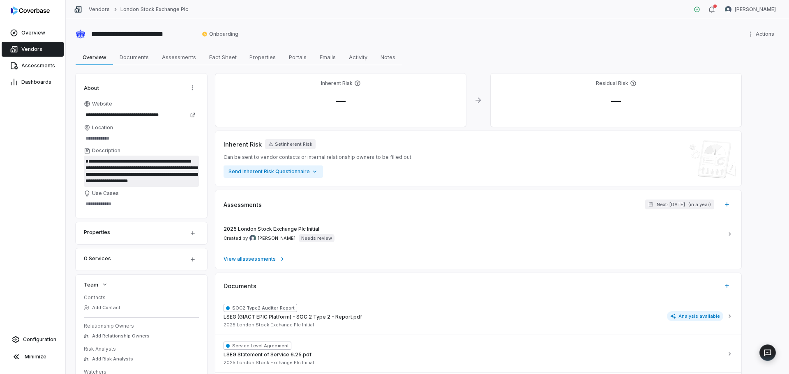
drag, startPoint x: 85, startPoint y: 159, endPoint x: 163, endPoint y: 183, distance: 81.2
click at [163, 183] on textarea "**********" at bounding box center [141, 171] width 115 height 31
click at [32, 50] on span "Vendors" at bounding box center [31, 49] width 21 height 7
